Goal: Task Accomplishment & Management: Complete application form

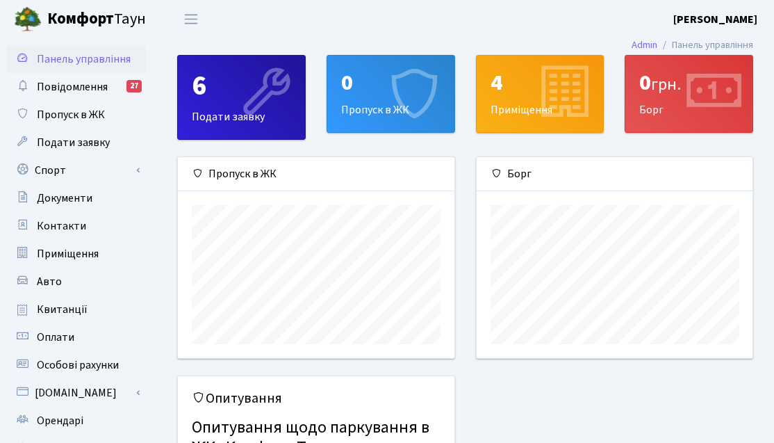
scroll to position [201, 276]
click at [376, 122] on div "0 Пропуск в ЖК" at bounding box center [390, 94] width 127 height 76
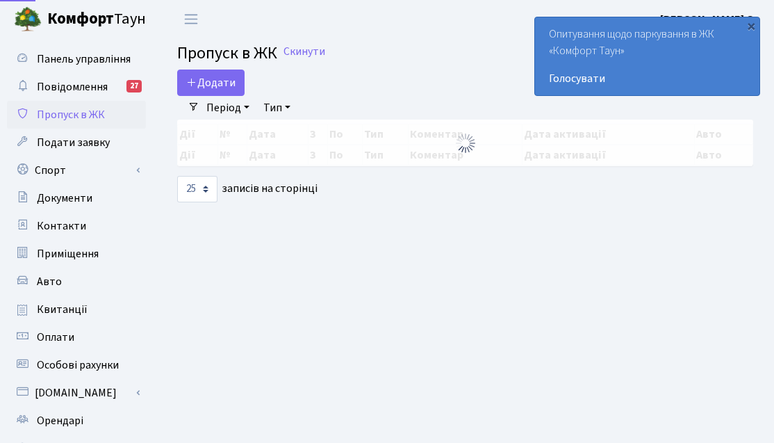
select select "25"
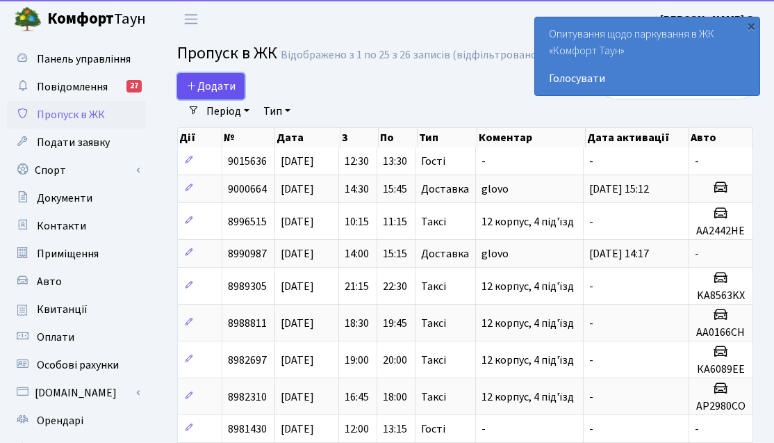
click at [234, 88] on span "Додати" at bounding box center [210, 86] width 49 height 15
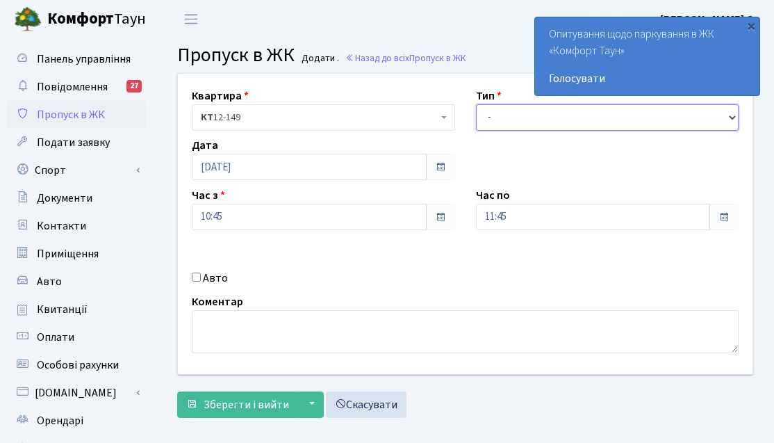
click at [600, 106] on select "- Доставка Таксі Гості Сервіс" at bounding box center [607, 117] width 263 height 26
select select "1"
click at [476, 104] on select "- Доставка Таксі Гості Сервіс" at bounding box center [607, 117] width 263 height 26
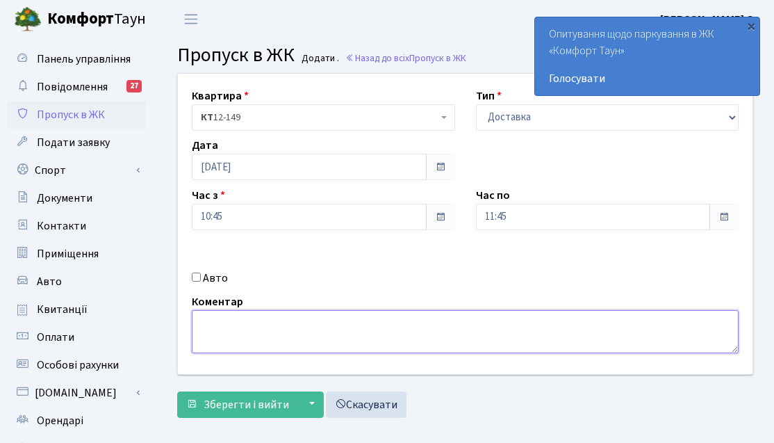
click at [250, 338] on textarea at bounding box center [465, 331] width 547 height 43
click at [269, 346] on textarea at bounding box center [465, 331] width 547 height 43
type textarea "glovo"
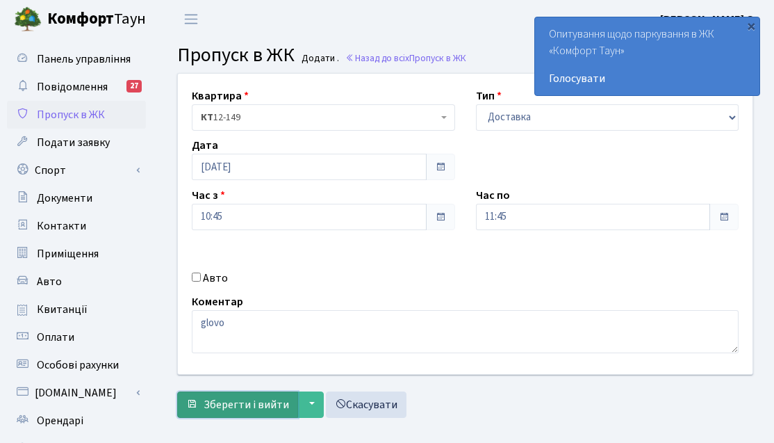
click at [239, 398] on span "Зберегти і вийти" at bounding box center [246, 404] width 85 height 15
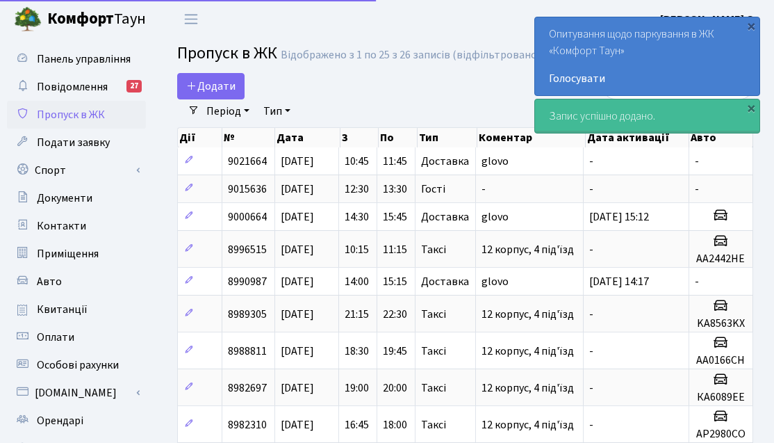
select select "25"
